Goal: Task Accomplishment & Management: Use online tool/utility

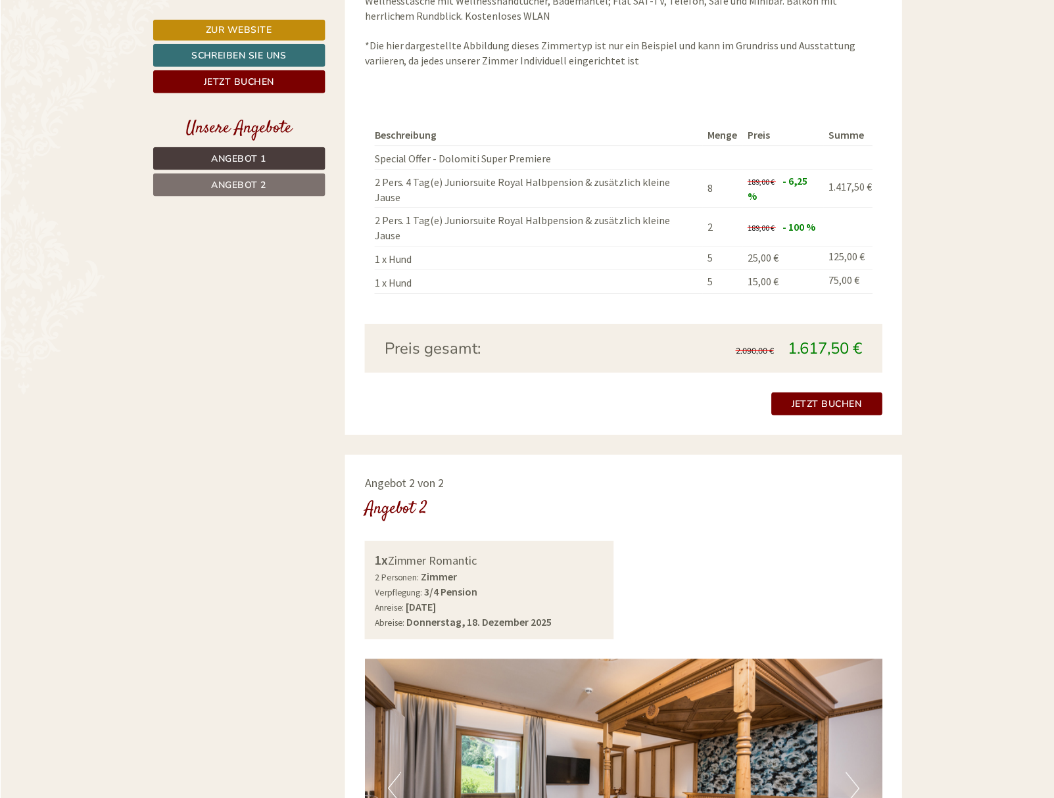
scroll to position [1341, 0]
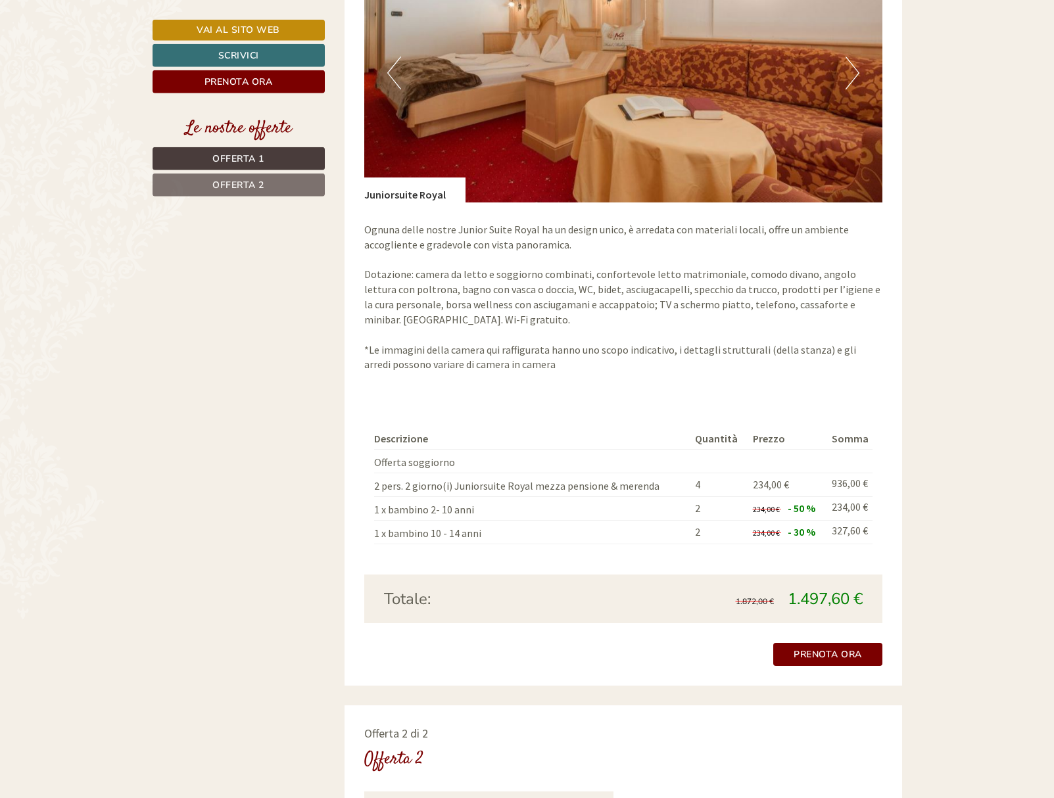
scroll to position [1140, 0]
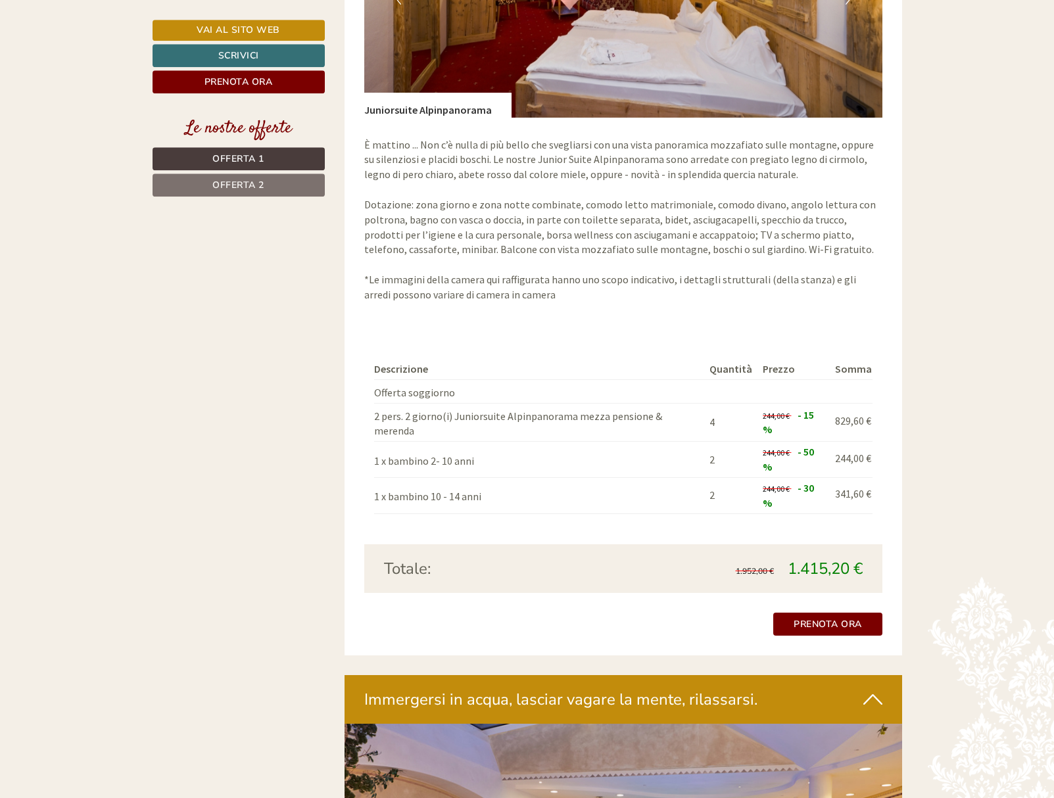
scroll to position [2212, 0]
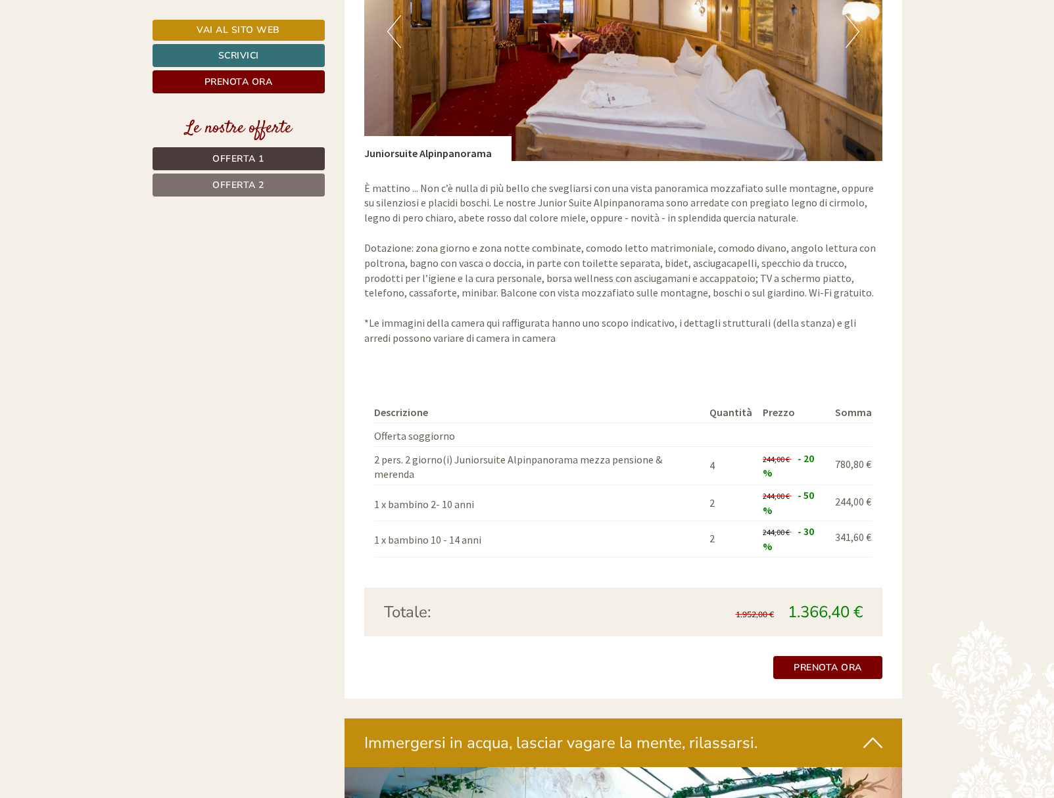
scroll to position [2413, 0]
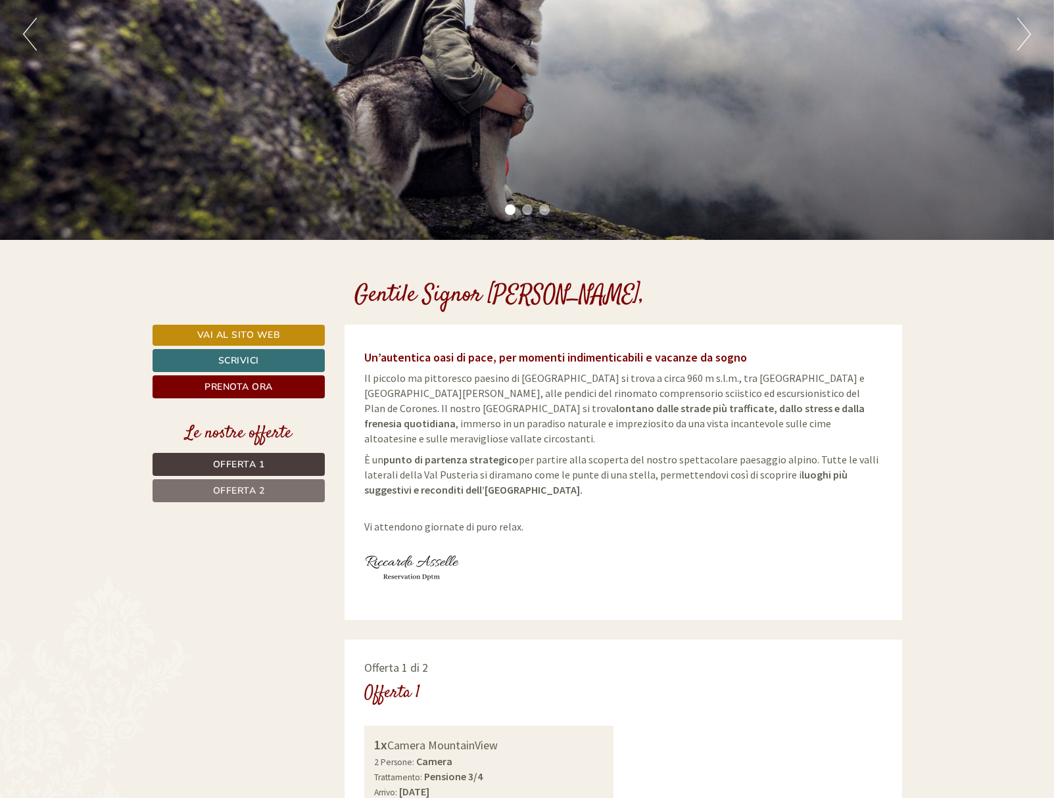
scroll to position [201, 0]
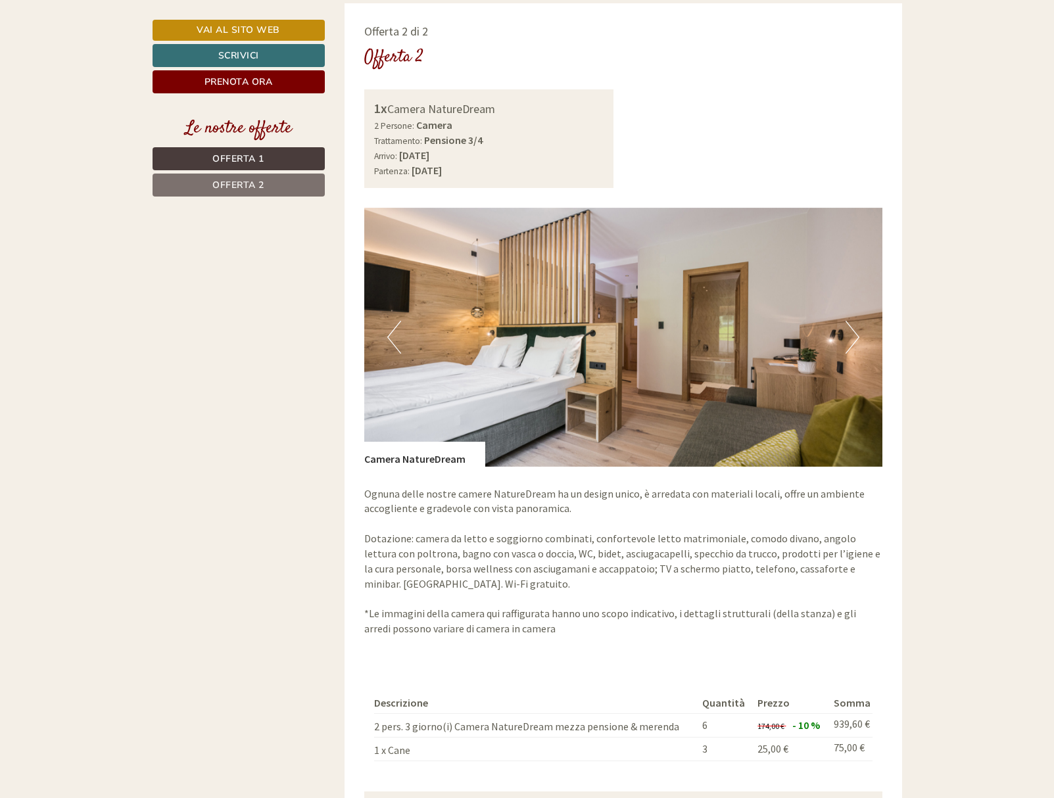
scroll to position [2078, 0]
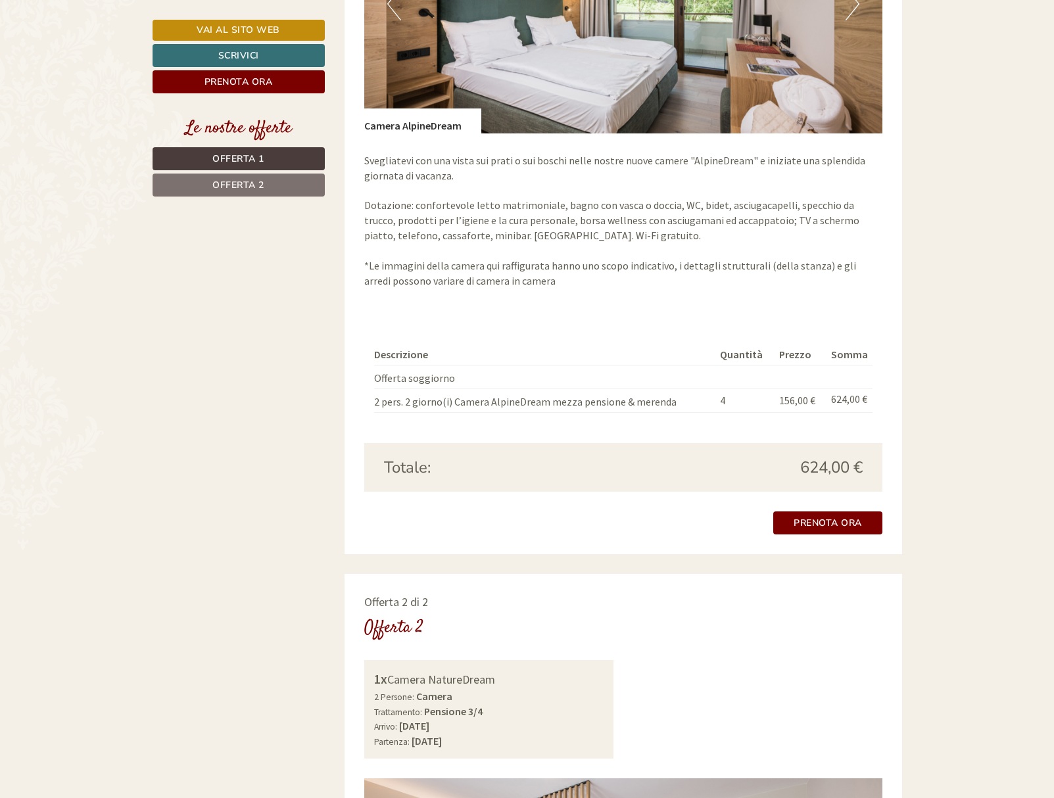
scroll to position [938, 0]
